Goal: Information Seeking & Learning: Learn about a topic

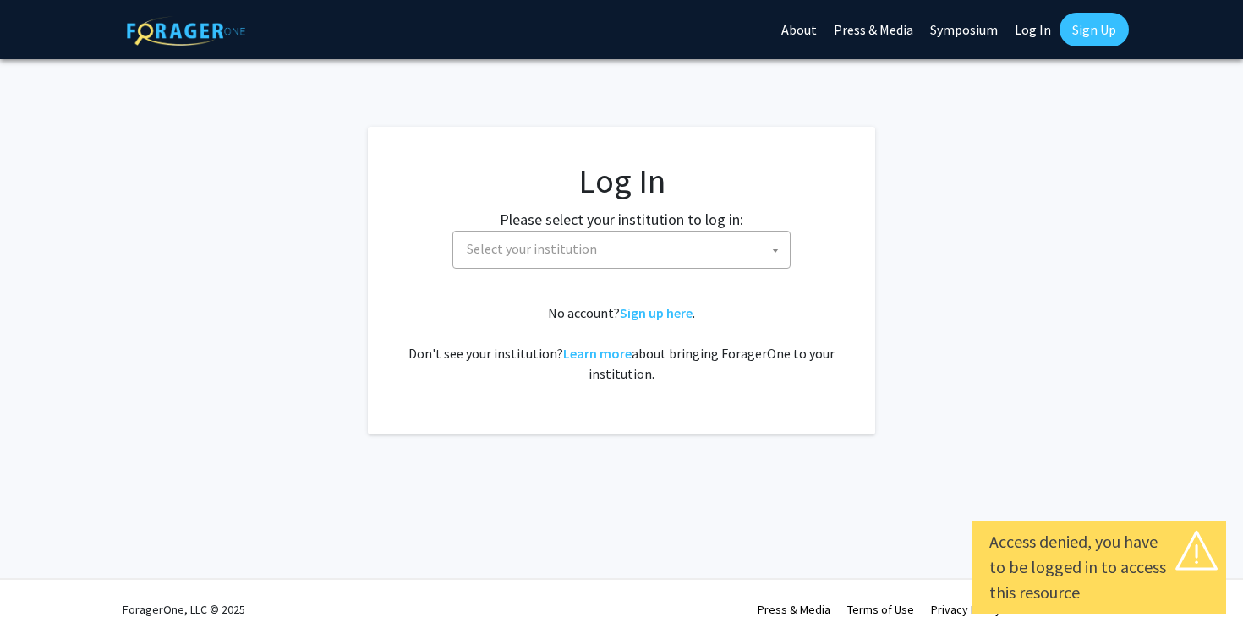
select select
click at [575, 254] on span "Select your institution" at bounding box center [532, 248] width 130 height 17
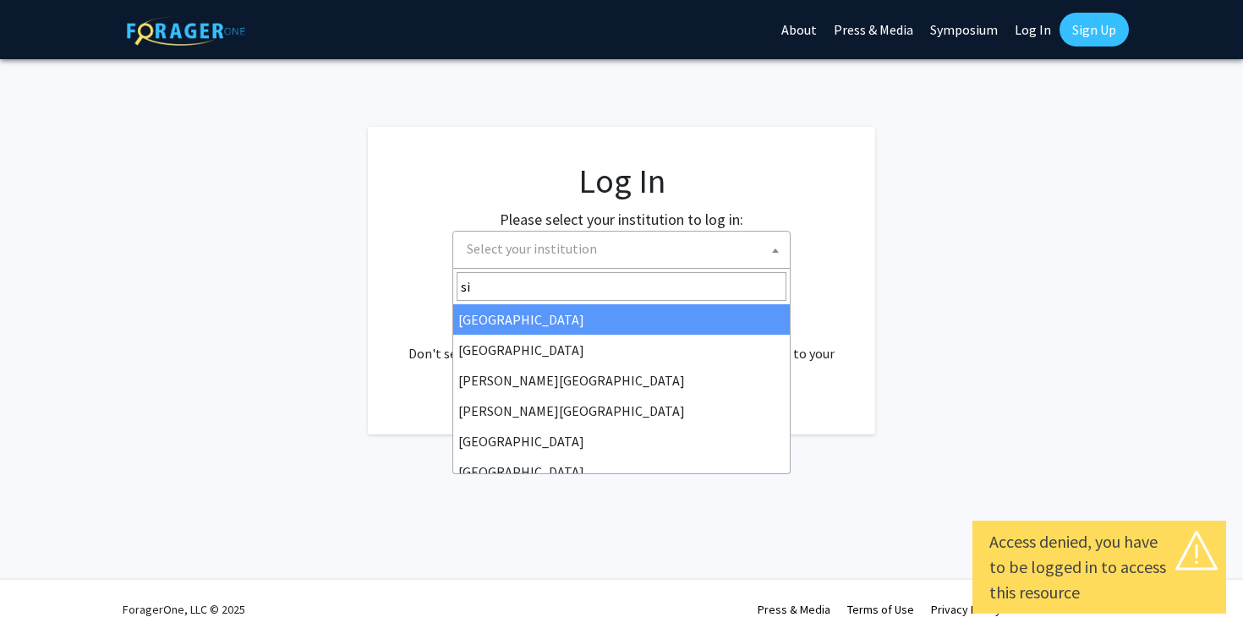
type input "s"
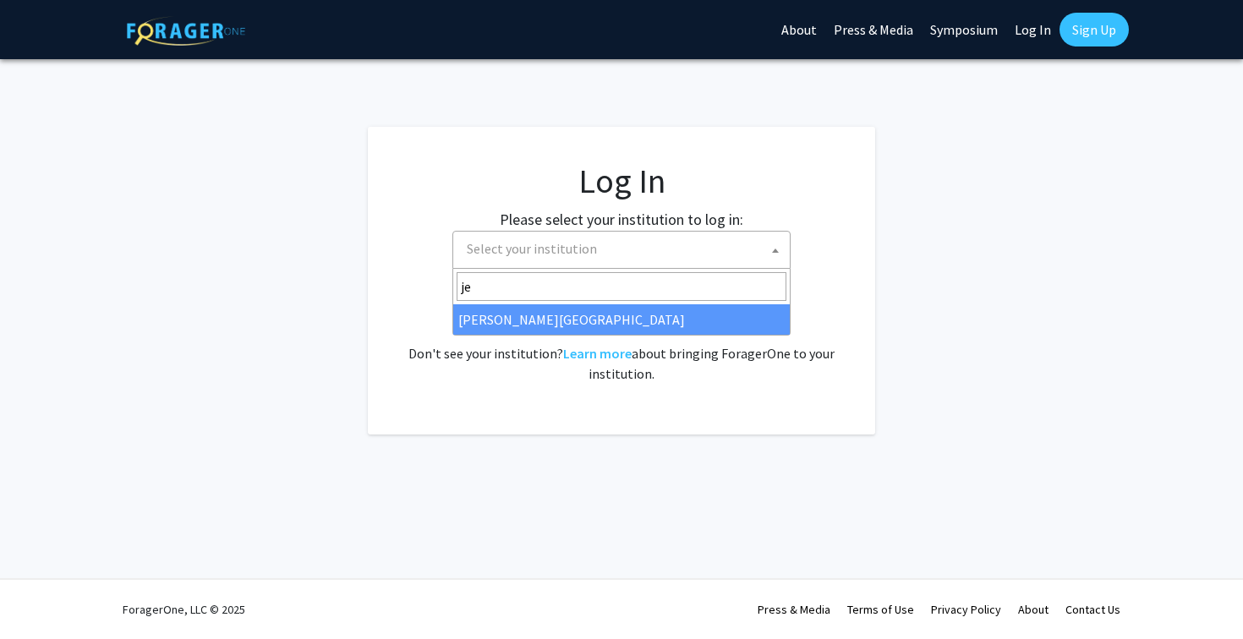
type input "je"
select select "24"
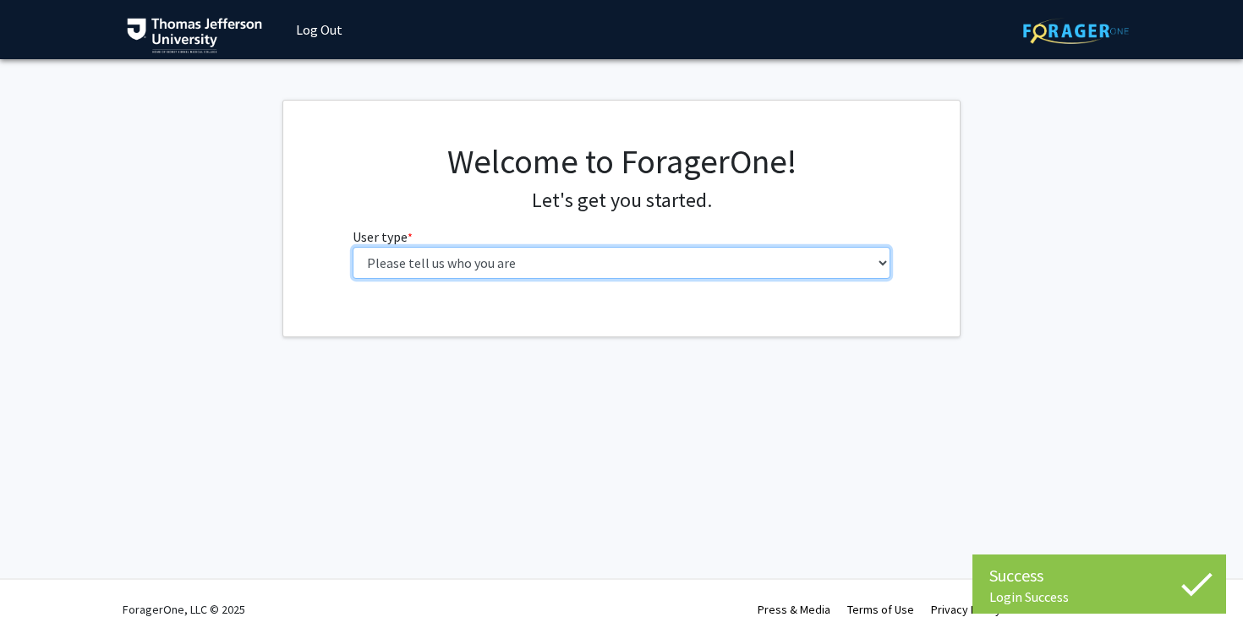
click at [572, 261] on select "Please tell us who you are Undergraduate Student Master's Student Doctoral Cand…" at bounding box center [622, 263] width 539 height 32
select select "3: doc"
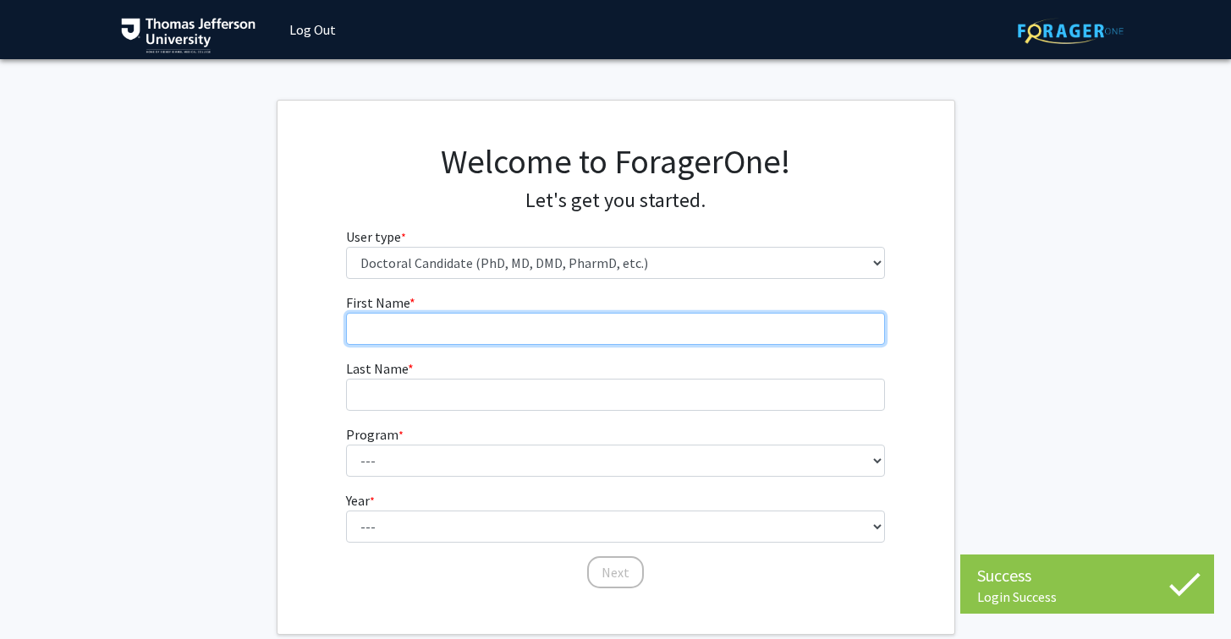
click at [567, 327] on input "First Name * required" at bounding box center [615, 329] width 539 height 32
type input "[GEOGRAPHIC_DATA]"
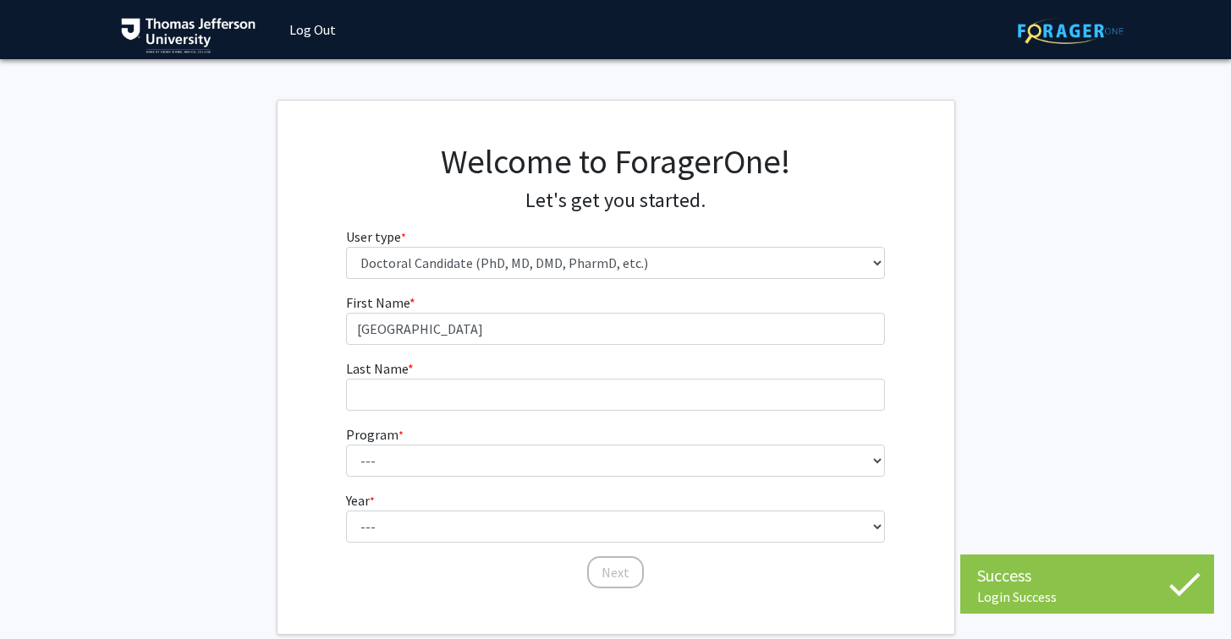
type input "[PERSON_NAME]"
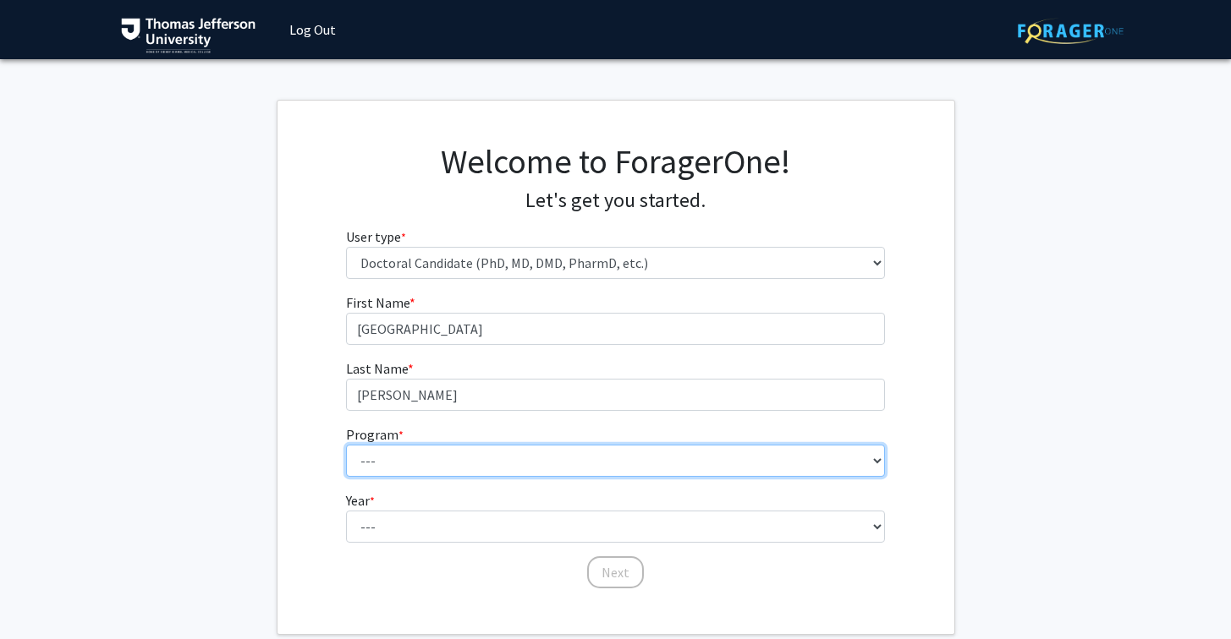
click at [494, 448] on select "--- Accelerated 3+3 BS in Health Sciences/Doctor of [MEDICAL_DATA] Accelerated …" at bounding box center [615, 461] width 539 height 32
select select "35: 815"
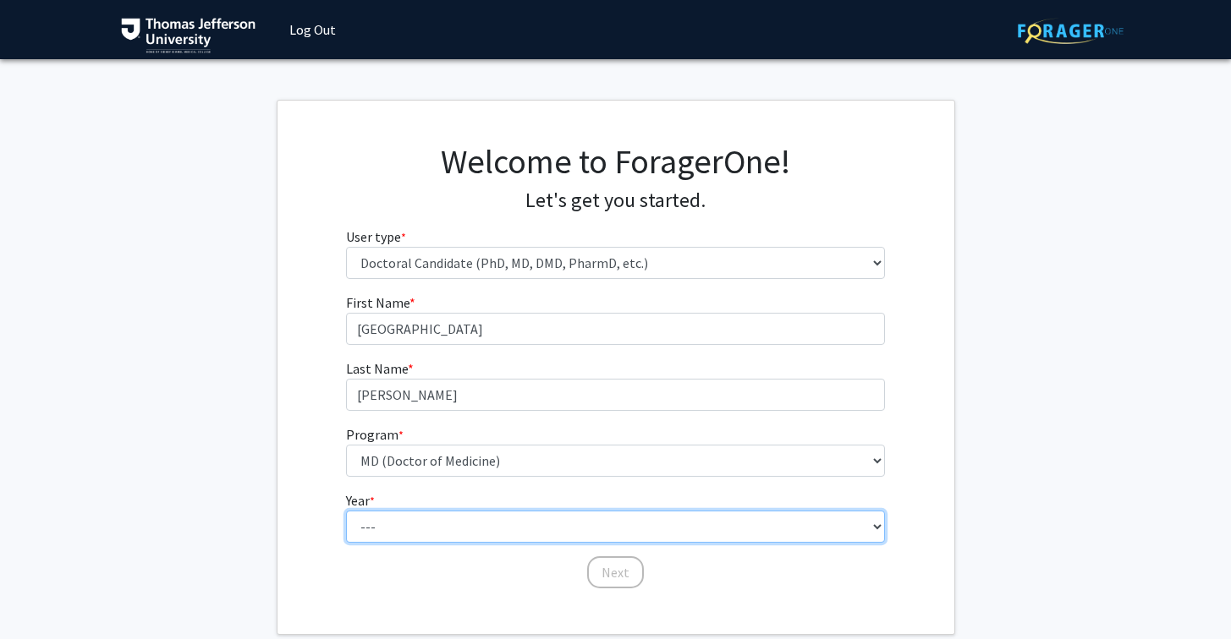
click at [491, 529] on select "--- First Year Second Year Third Year Fourth Year Fifth Year Sixth Year Seventh…" at bounding box center [615, 527] width 539 height 32
select select "1: first_year"
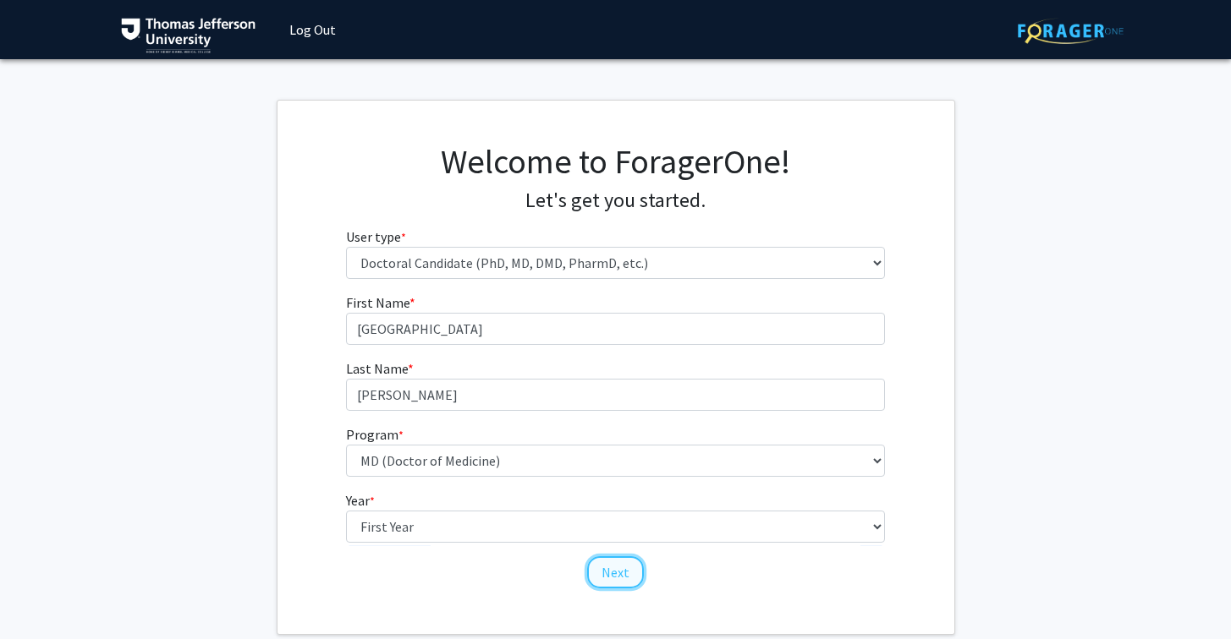
click at [619, 572] on button "Next" at bounding box center [615, 573] width 57 height 32
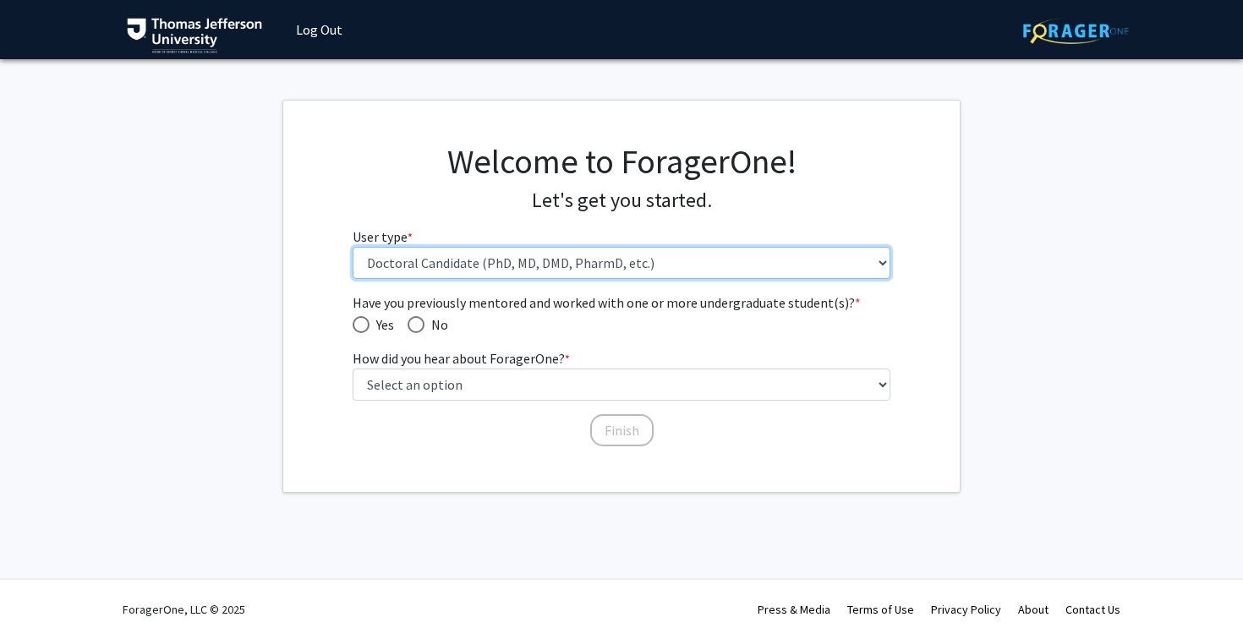
click at [461, 266] on select "Please tell us who you are Undergraduate Student Master's Student Doctoral Cand…" at bounding box center [622, 263] width 539 height 32
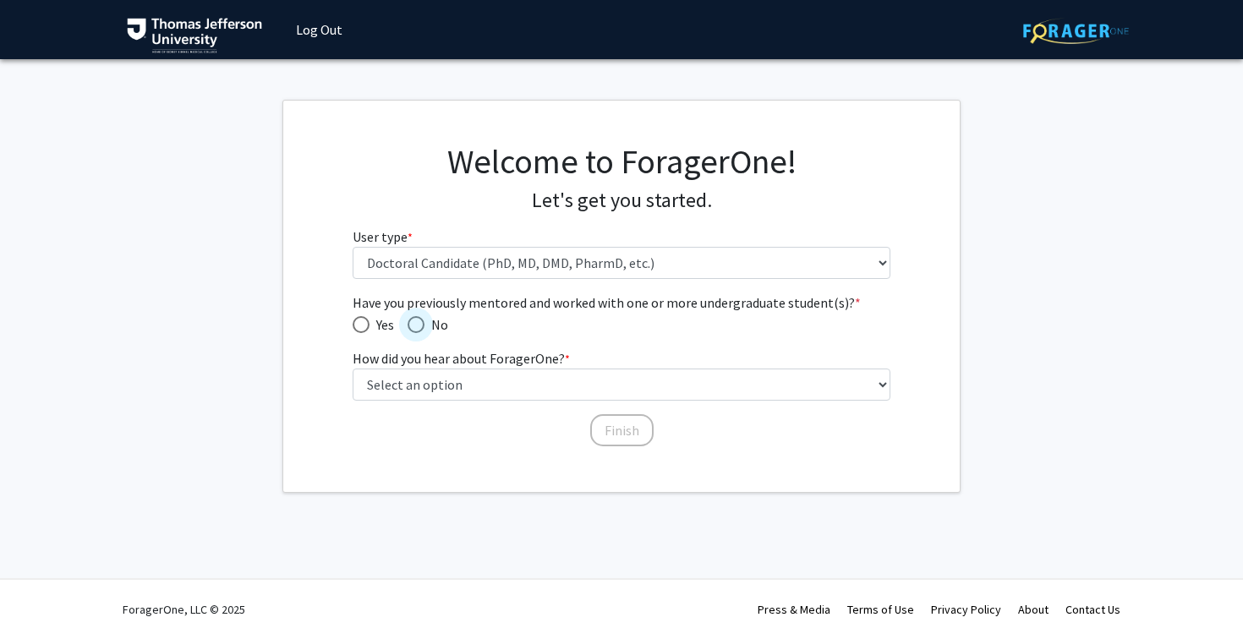
click at [419, 316] on span "Have you previously mentored and worked with one or more undergraduate student(…" at bounding box center [416, 324] width 17 height 17
click at [419, 316] on input "No" at bounding box center [416, 324] width 17 height 17
radio input "true"
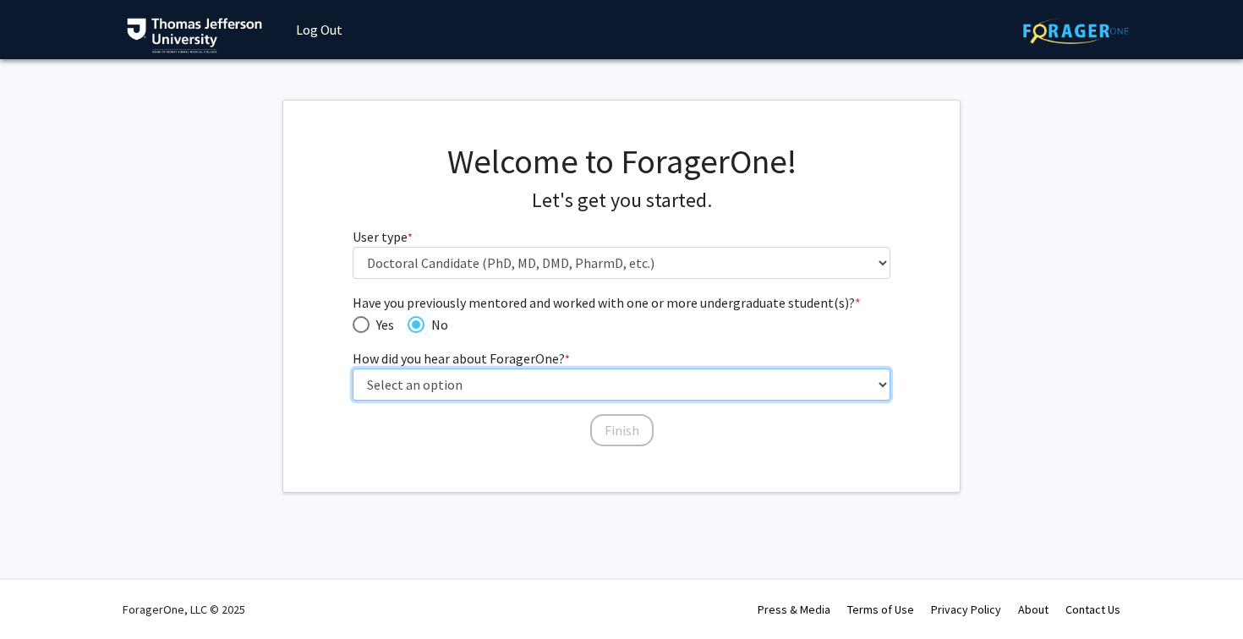
click at [477, 382] on select "Select an option Peer/student recommendation Faculty/staff recommendation Unive…" at bounding box center [622, 385] width 539 height 32
select select "2: faculty_recommendation"
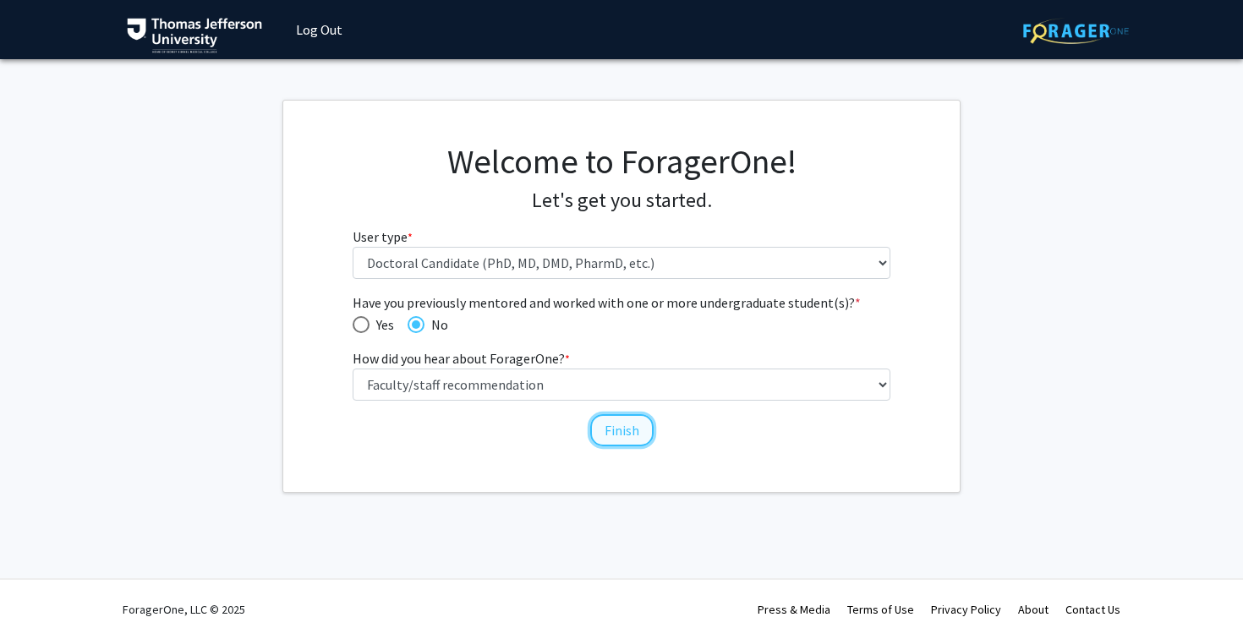
click at [622, 436] on button "Finish" at bounding box center [621, 430] width 63 height 32
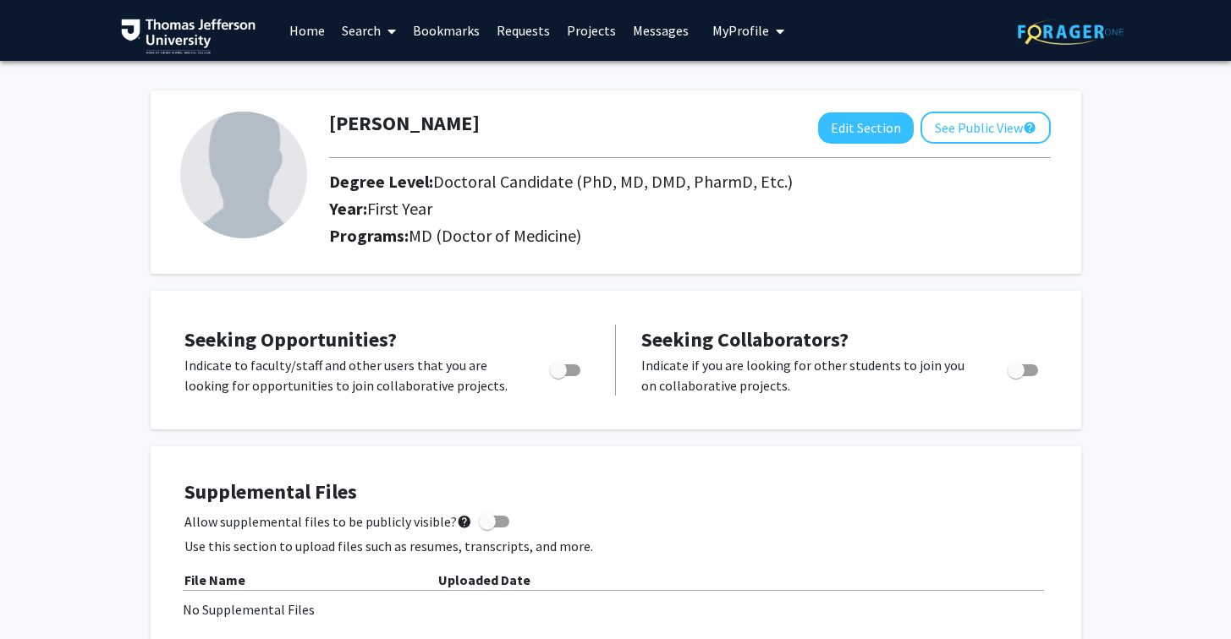
click at [377, 27] on link "Search" at bounding box center [368, 30] width 71 height 59
click at [393, 78] on span "Faculty/Staff" at bounding box center [395, 78] width 124 height 34
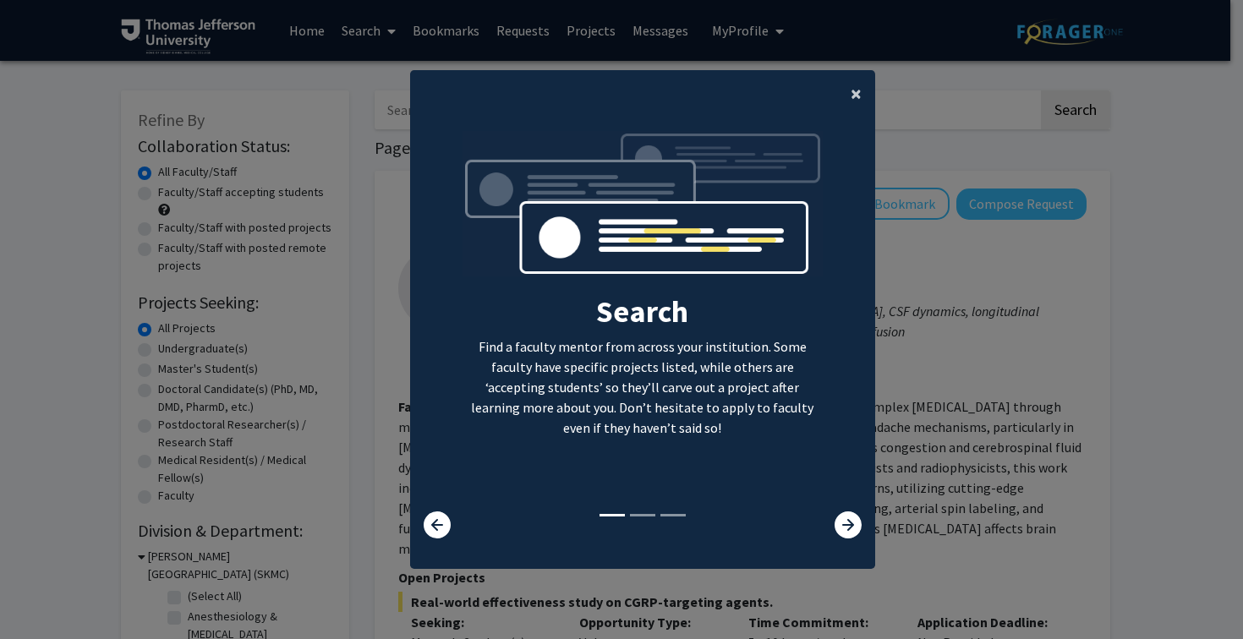
click at [851, 95] on span "×" at bounding box center [856, 93] width 11 height 26
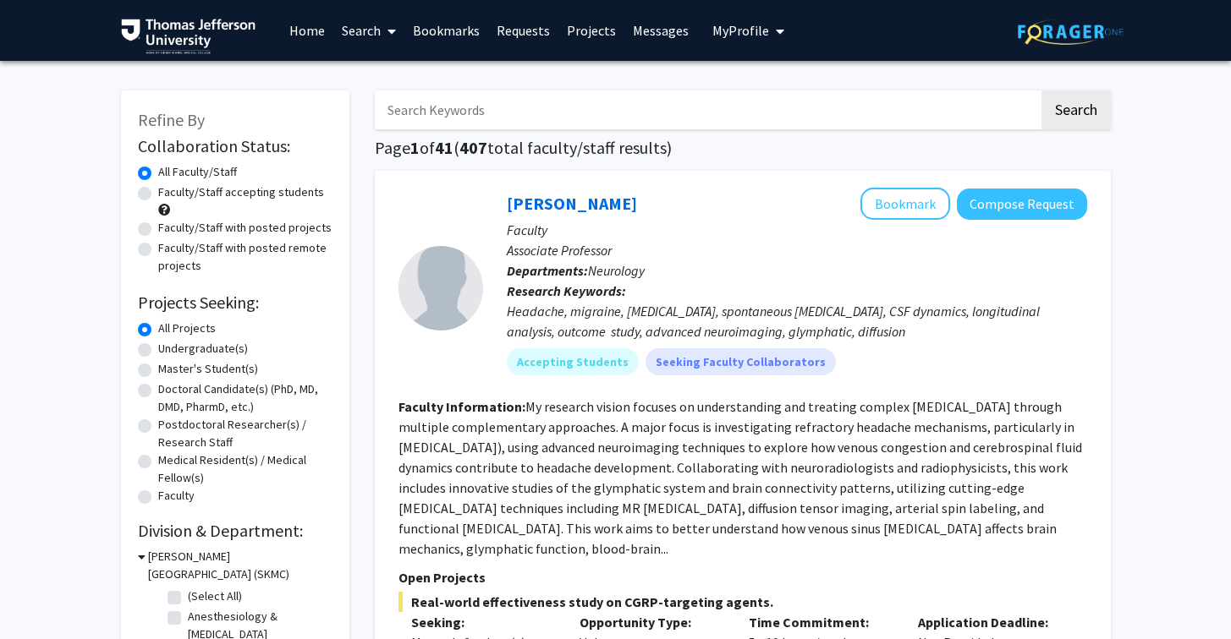
click at [158, 190] on label "Faculty/Staff accepting students" at bounding box center [241, 193] width 166 height 18
click at [158, 190] on input "Faculty/Staff accepting students" at bounding box center [163, 189] width 11 height 11
radio input "true"
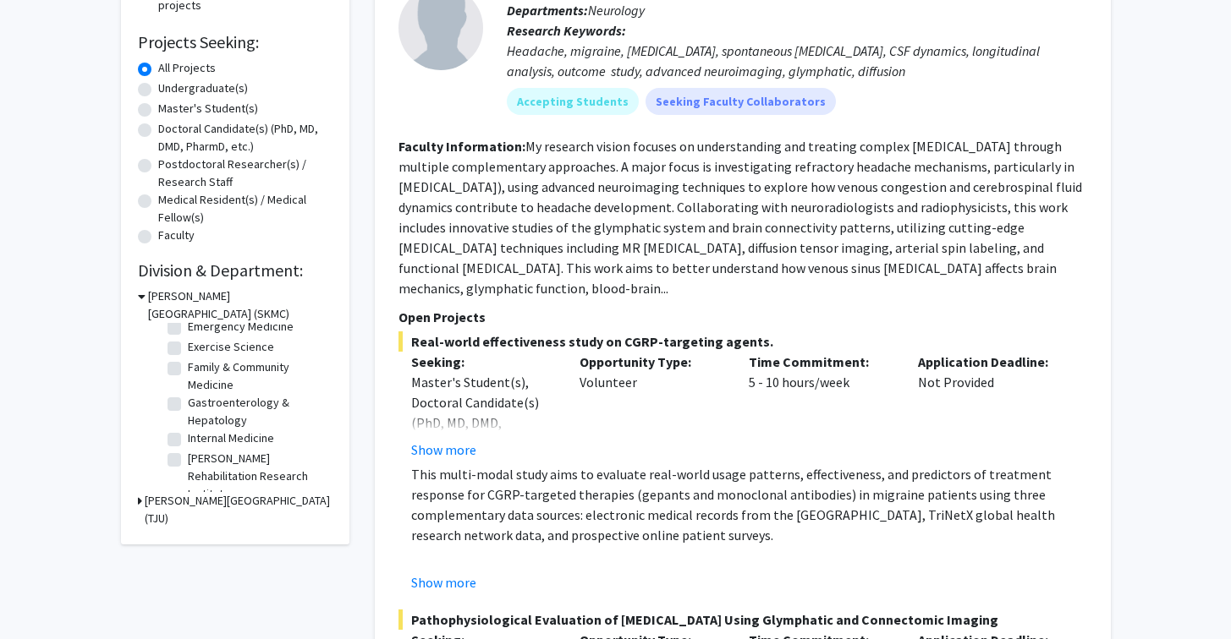
scroll to position [88, 0]
click at [188, 343] on label "Exercise Science" at bounding box center [231, 345] width 86 height 18
click at [188, 343] on input "Exercise Science" at bounding box center [193, 341] width 11 height 11
checkbox input "true"
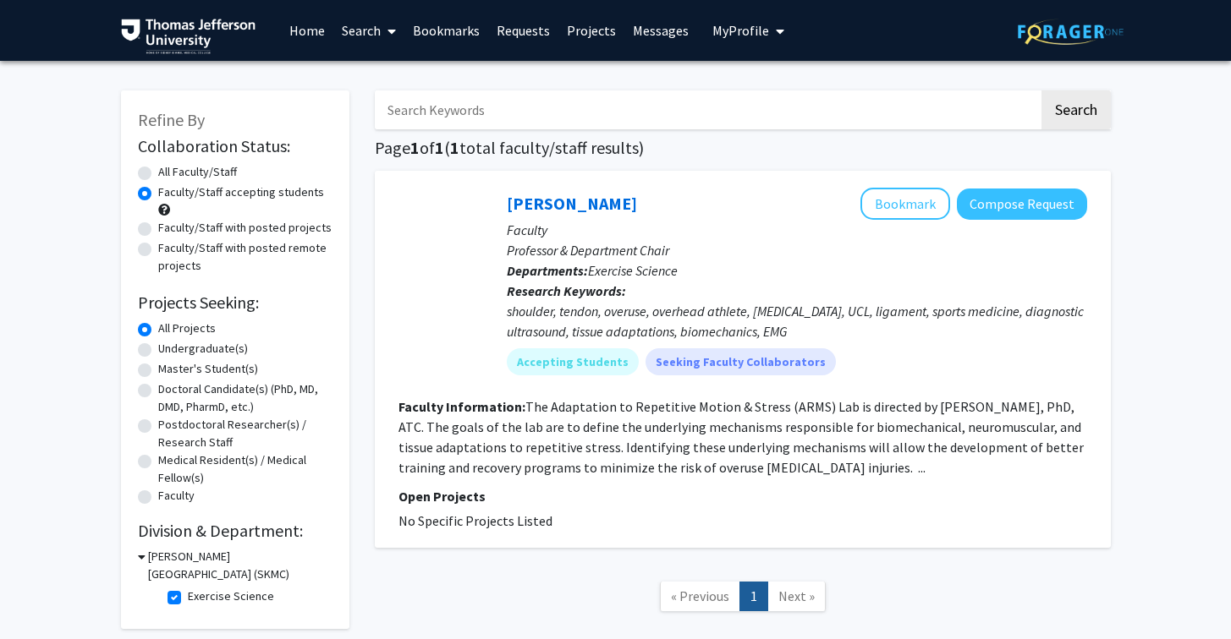
scroll to position [96, 0]
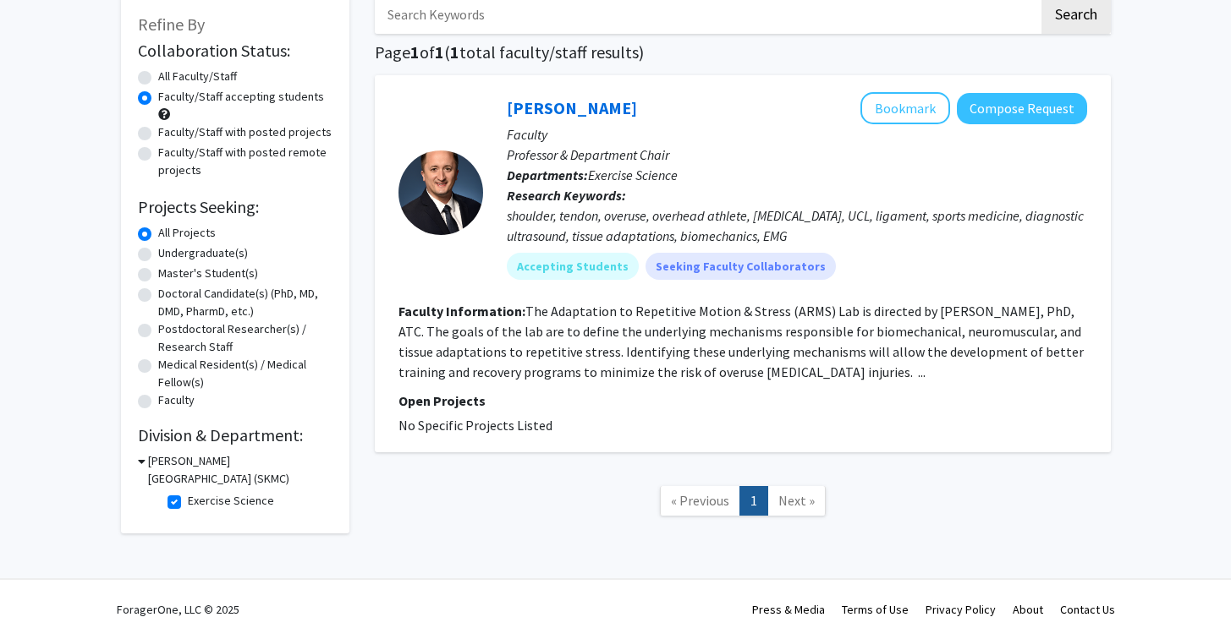
click at [188, 500] on label "Exercise Science" at bounding box center [231, 501] width 86 height 18
click at [188, 500] on input "Exercise Science" at bounding box center [193, 497] width 11 height 11
checkbox input "false"
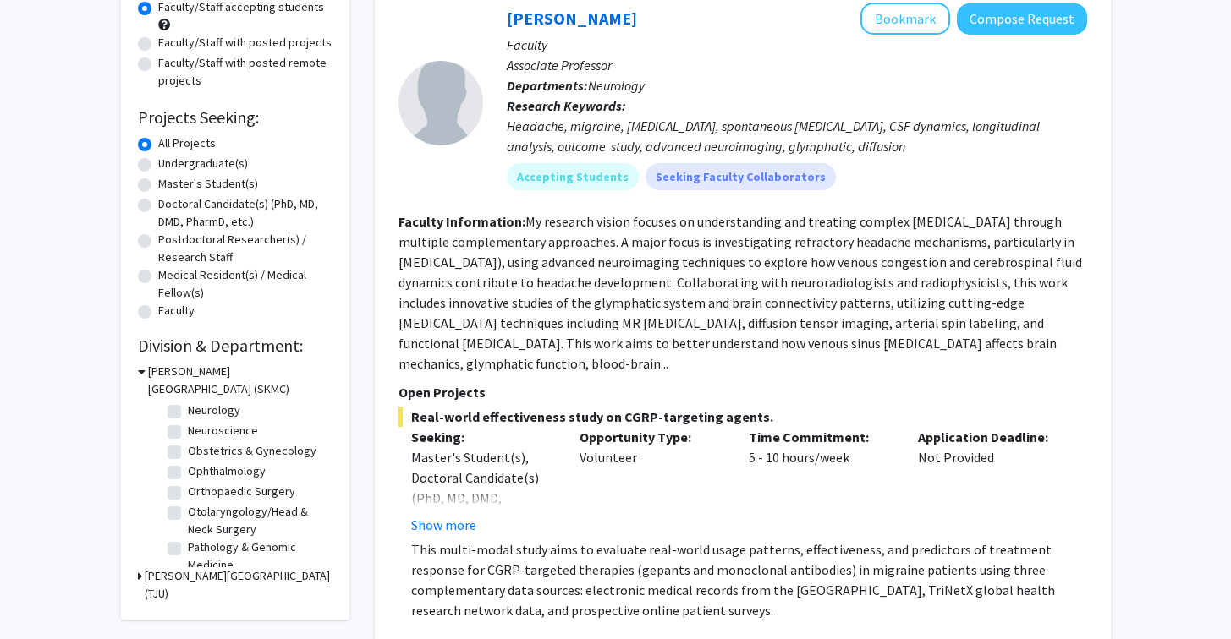
scroll to position [393, 0]
click at [188, 491] on label "Orthopaedic Surgery" at bounding box center [241, 483] width 107 height 18
click at [188, 485] on input "Orthopaedic Surgery" at bounding box center [193, 479] width 11 height 11
checkbox input "true"
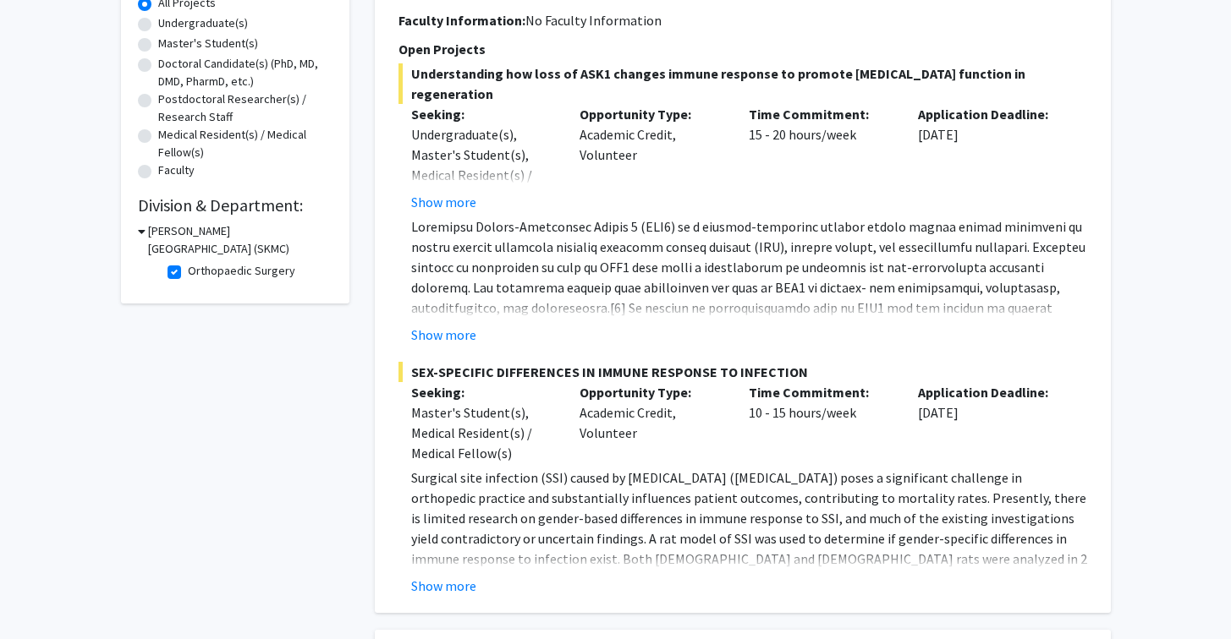
scroll to position [328, 0]
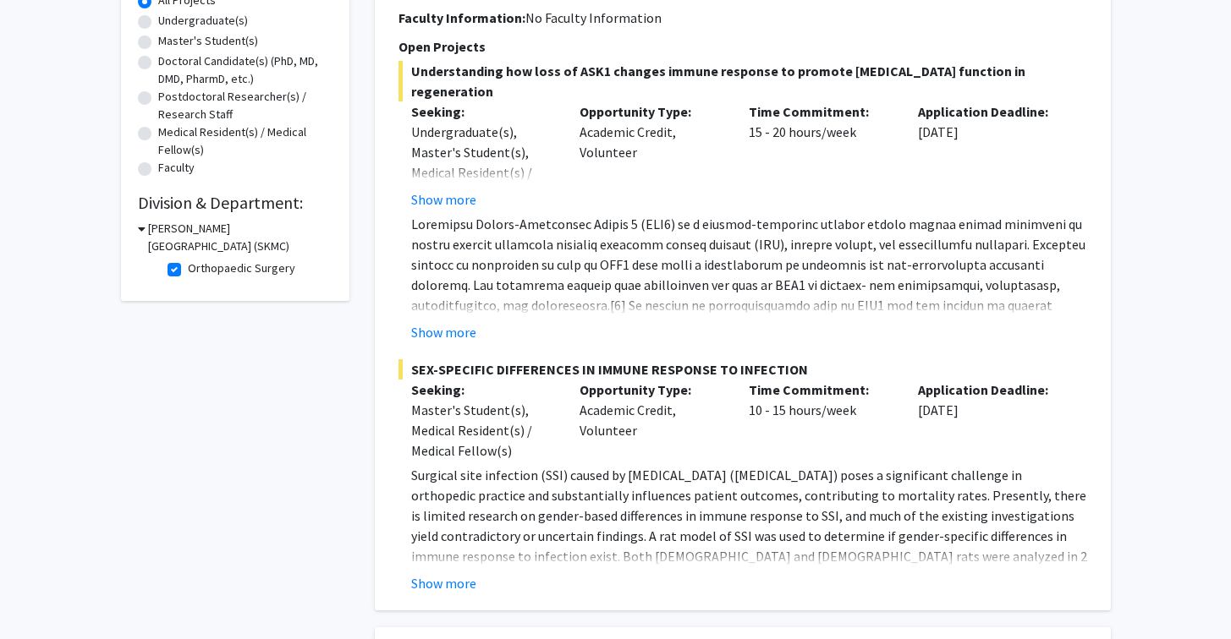
click at [188, 269] on label "Orthopaedic Surgery" at bounding box center [241, 269] width 107 height 18
click at [188, 269] on input "Orthopaedic Surgery" at bounding box center [193, 265] width 11 height 11
checkbox input "false"
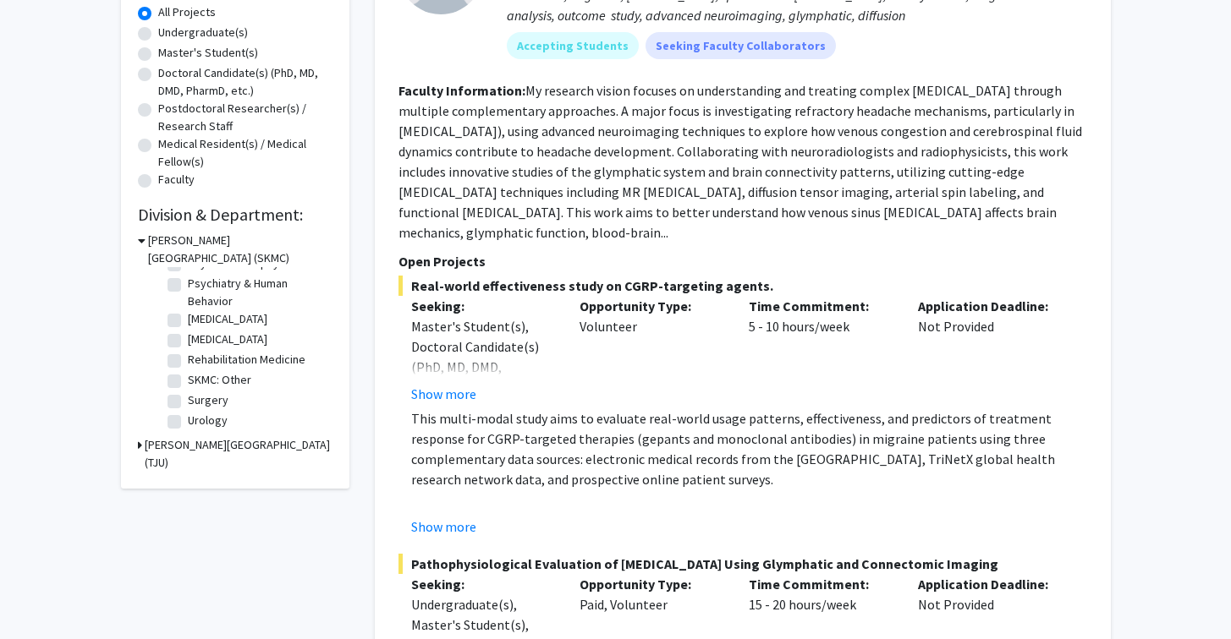
scroll to position [315, 0]
click at [188, 343] on label "[MEDICAL_DATA]" at bounding box center [228, 341] width 80 height 18
click at [188, 343] on input "[MEDICAL_DATA]" at bounding box center [193, 337] width 11 height 11
checkbox input "true"
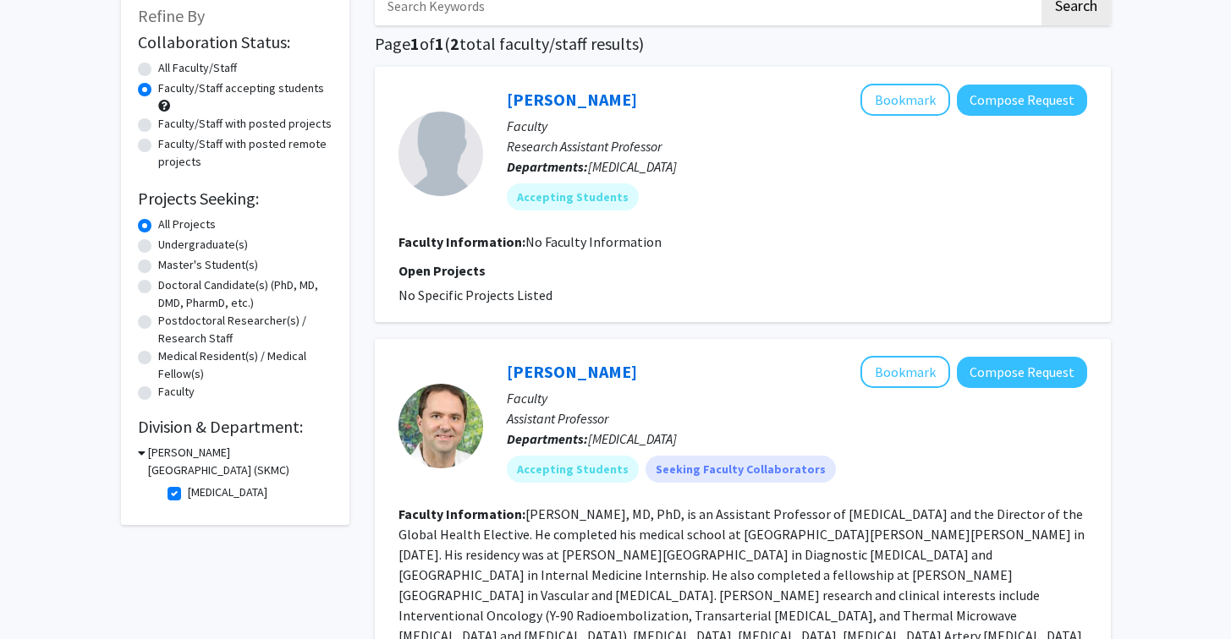
scroll to position [87, 0]
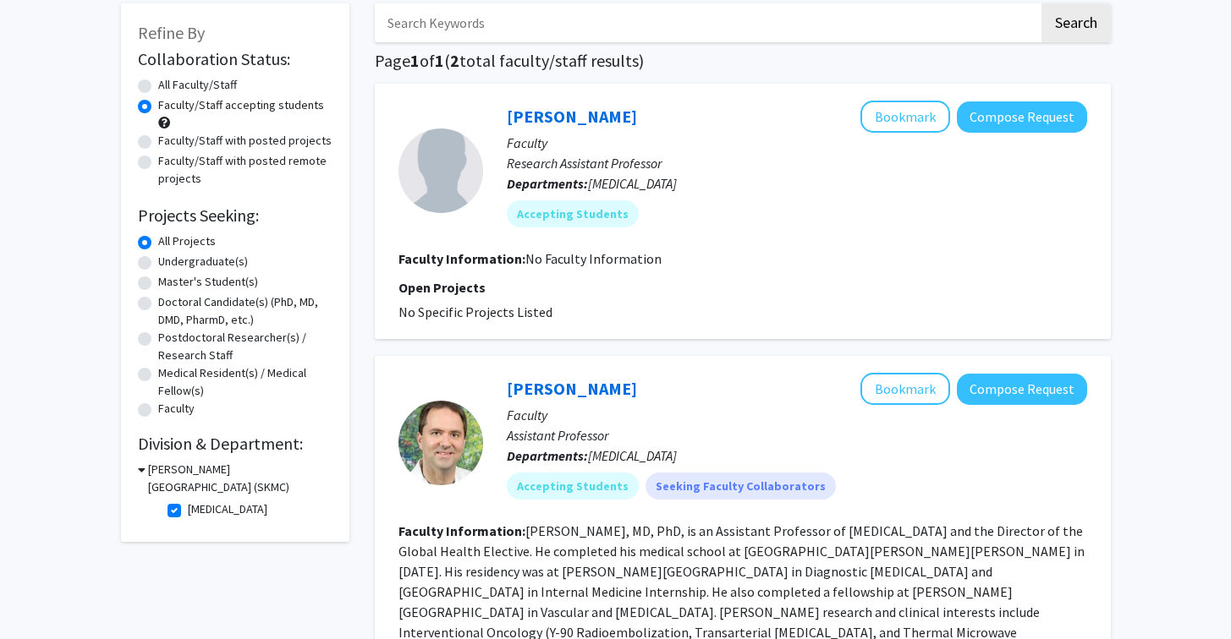
click at [158, 305] on label "Doctoral Candidate(s) (PhD, MD, DMD, PharmD, etc.)" at bounding box center [245, 311] width 174 height 36
click at [158, 304] on input "Doctoral Candidate(s) (PhD, MD, DMD, PharmD, etc.)" at bounding box center [163, 298] width 11 height 11
radio input "true"
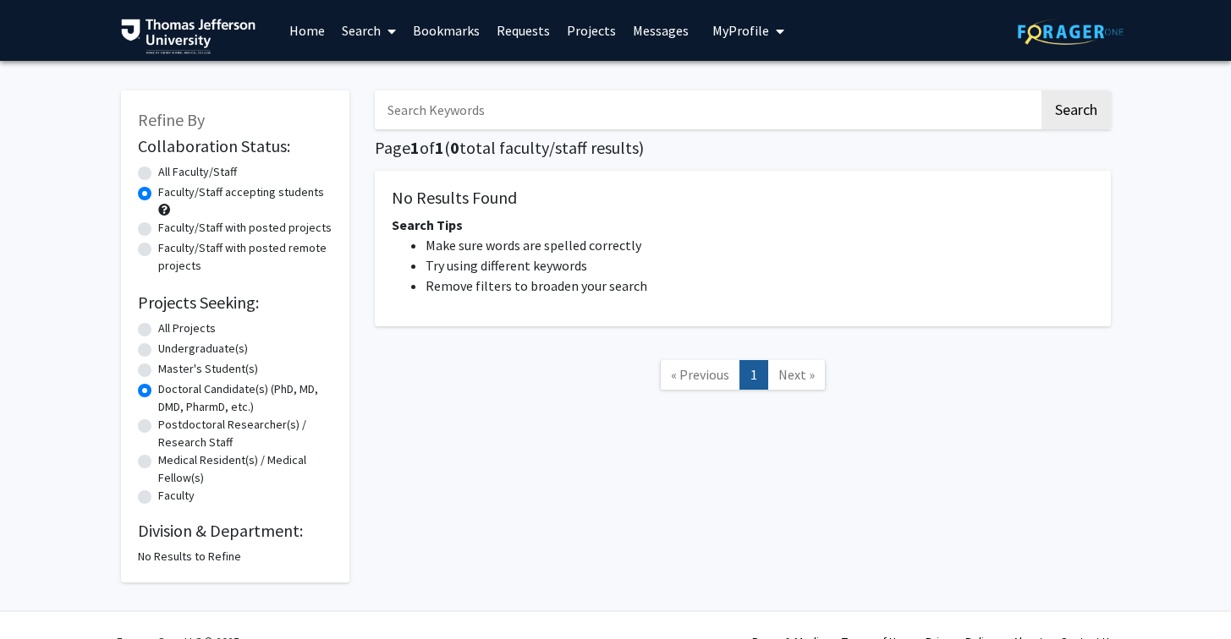
click at [158, 327] on label "All Projects" at bounding box center [187, 329] width 58 height 18
click at [158, 327] on input "All Projects" at bounding box center [163, 325] width 11 height 11
radio input "true"
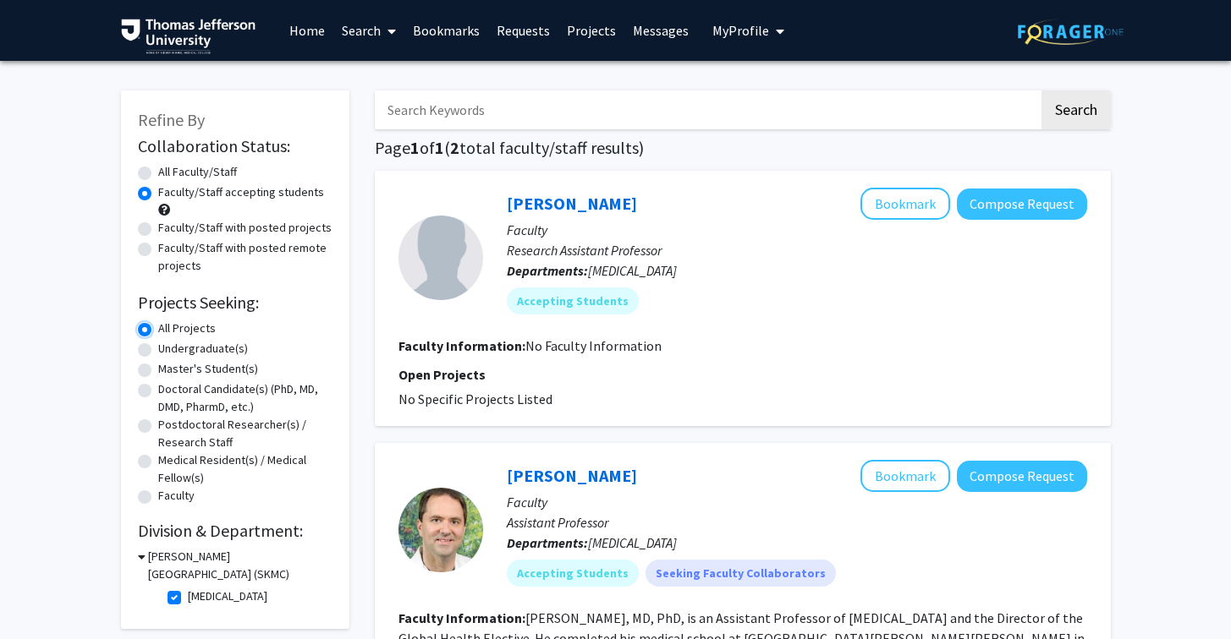
scroll to position [101, 0]
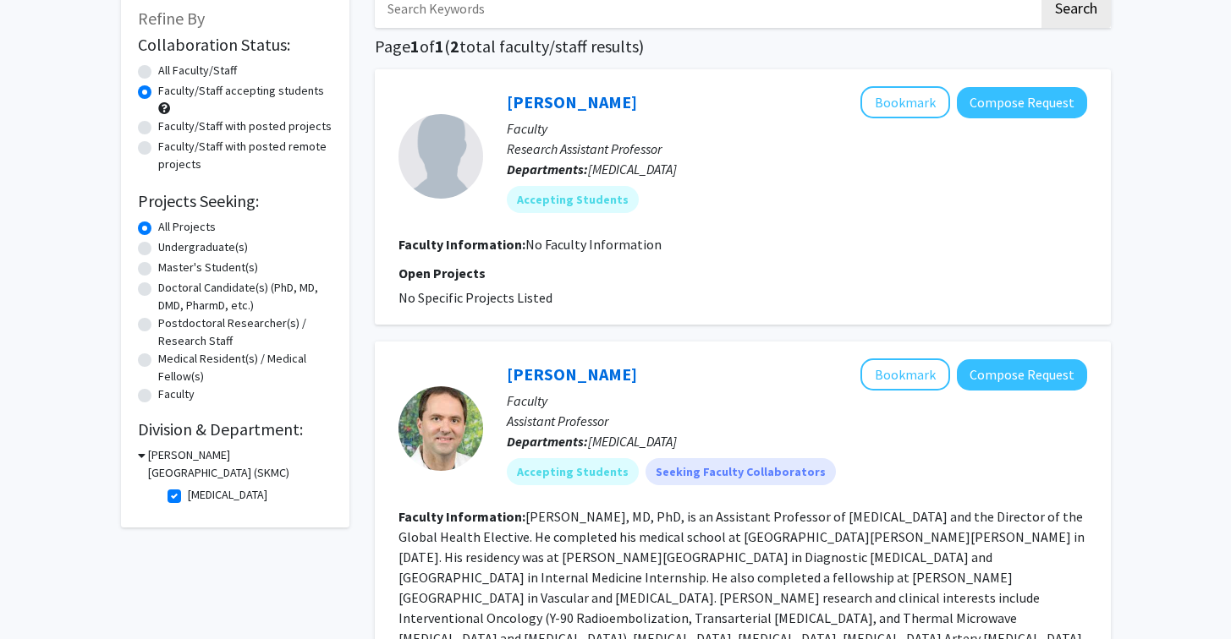
click at [188, 492] on label "[MEDICAL_DATA]" at bounding box center [228, 495] width 80 height 18
click at [188, 492] on input "[MEDICAL_DATA]" at bounding box center [193, 491] width 11 height 11
checkbox input "false"
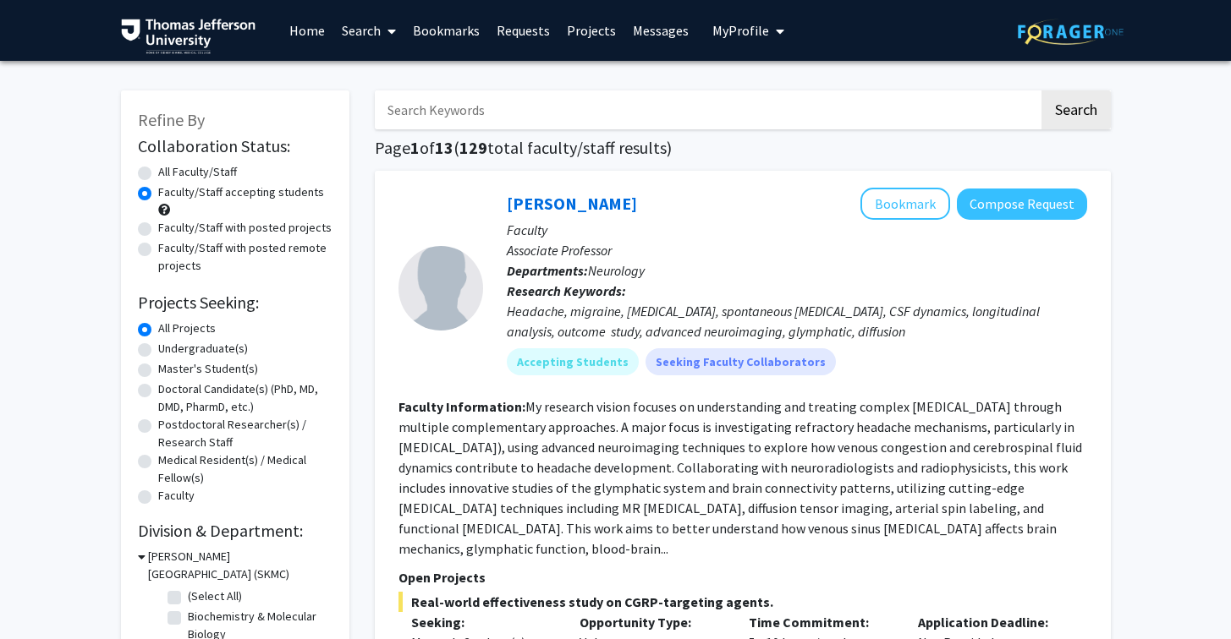
click at [158, 387] on label "Doctoral Candidate(s) (PhD, MD, DMD, PharmD, etc.)" at bounding box center [245, 399] width 174 height 36
click at [158, 387] on input "Doctoral Candidate(s) (PhD, MD, DMD, PharmD, etc.)" at bounding box center [163, 386] width 11 height 11
radio input "true"
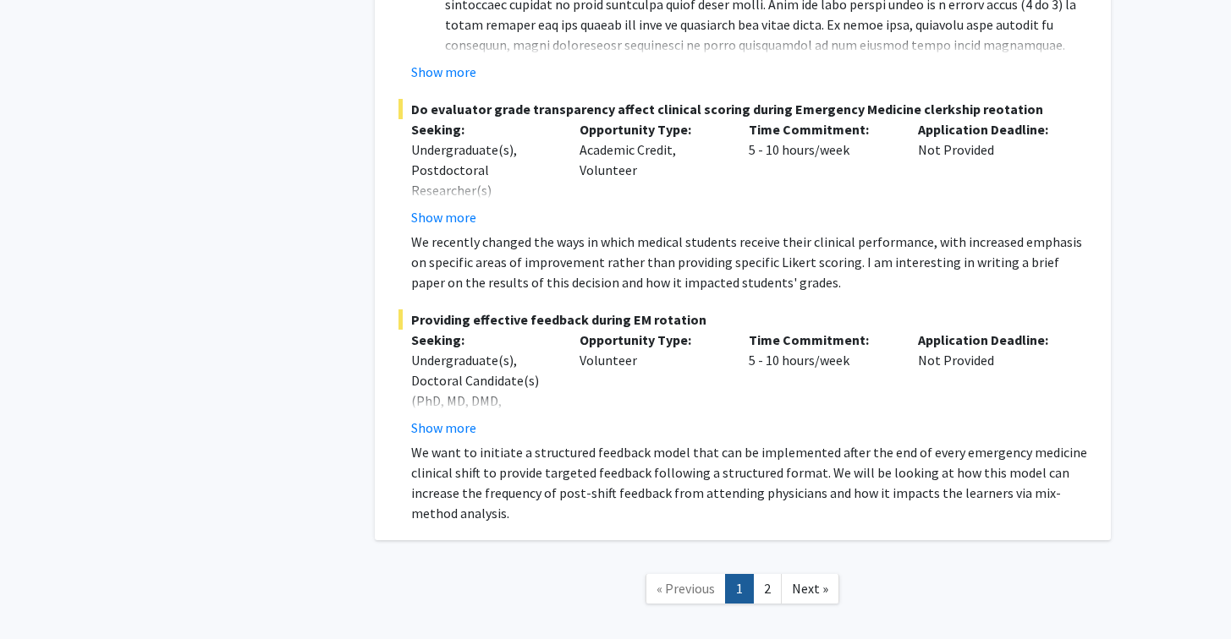
scroll to position [12780, 0]
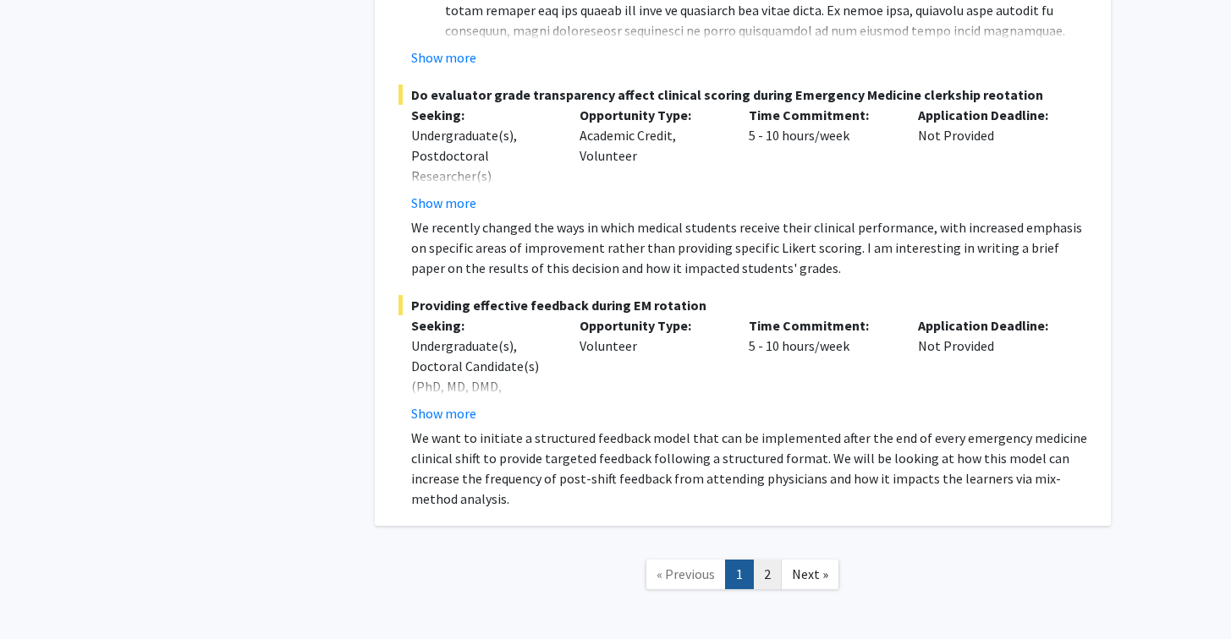
click at [761, 560] on link "2" at bounding box center [767, 575] width 29 height 30
